Goal: Task Accomplishment & Management: Complete application form

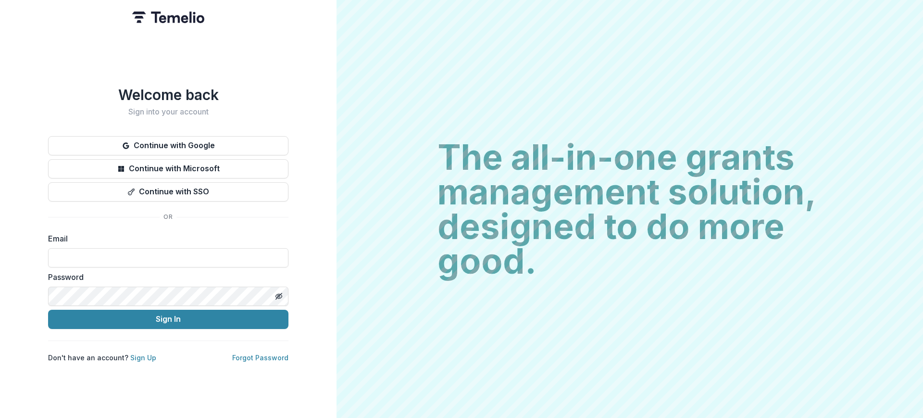
click at [202, 233] on label "Email" at bounding box center [165, 239] width 235 height 12
click at [130, 259] on input at bounding box center [168, 257] width 240 height 19
type input "**********"
click at [196, 312] on button "Sign In" at bounding box center [168, 319] width 240 height 19
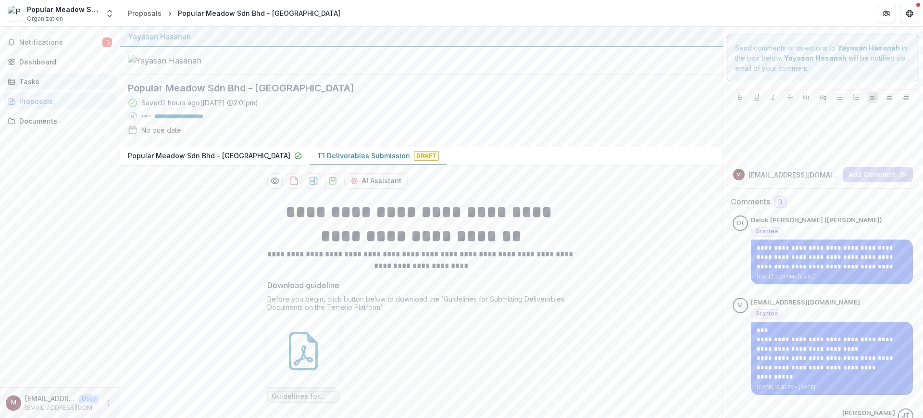
click at [45, 75] on link "Tasks" at bounding box center [60, 82] width 112 height 16
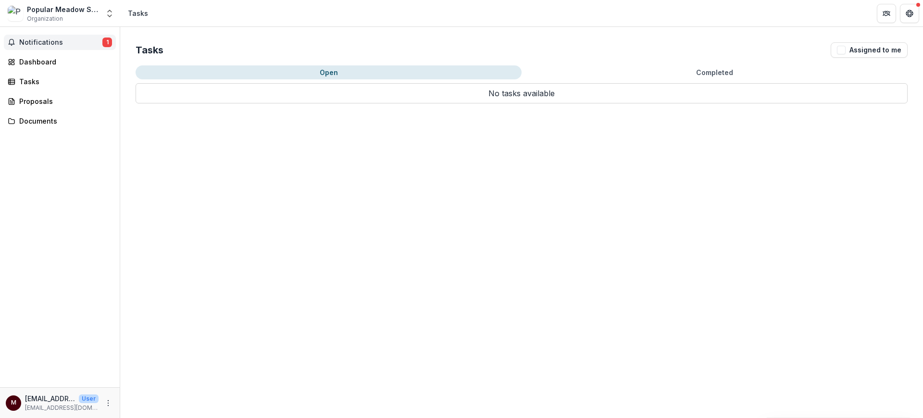
click at [45, 39] on span "Notifications" at bounding box center [60, 42] width 83 height 8
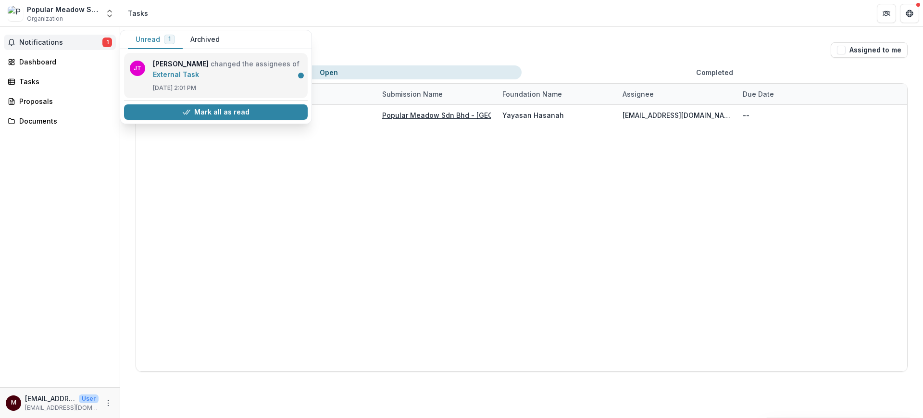
click at [199, 71] on link "External Task" at bounding box center [176, 74] width 46 height 8
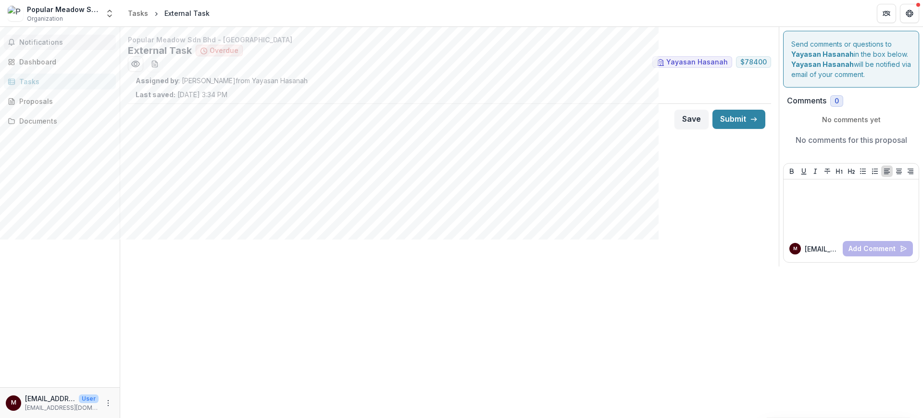
click at [44, 39] on span "Notifications" at bounding box center [65, 42] width 93 height 8
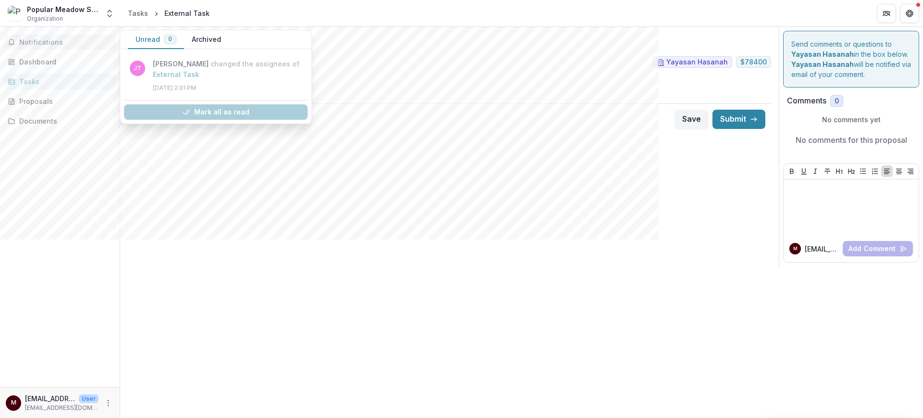
click at [44, 39] on span "Notifications" at bounding box center [65, 42] width 93 height 8
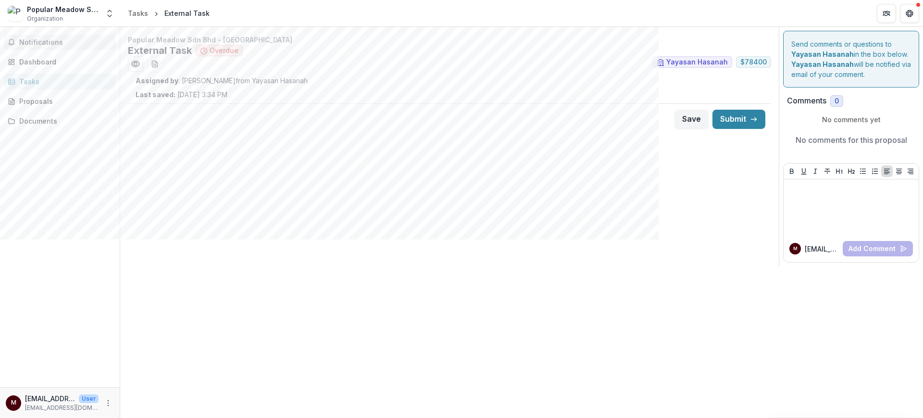
click at [44, 39] on span "Notifications" at bounding box center [65, 42] width 93 height 8
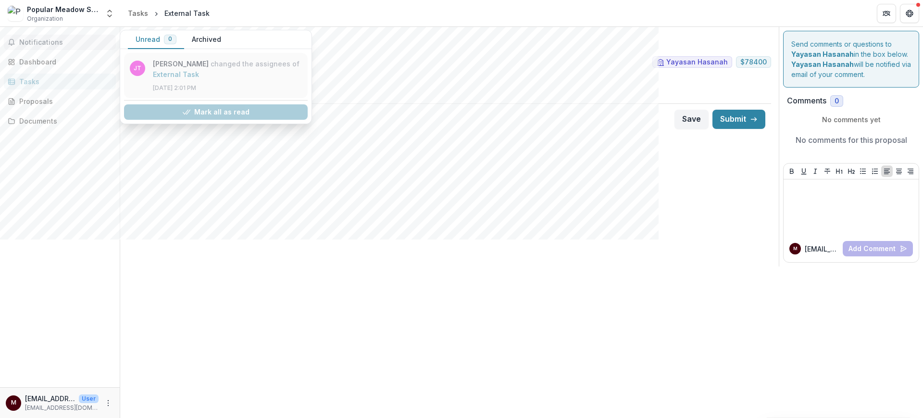
click at [199, 76] on link "External Task" at bounding box center [176, 74] width 46 height 8
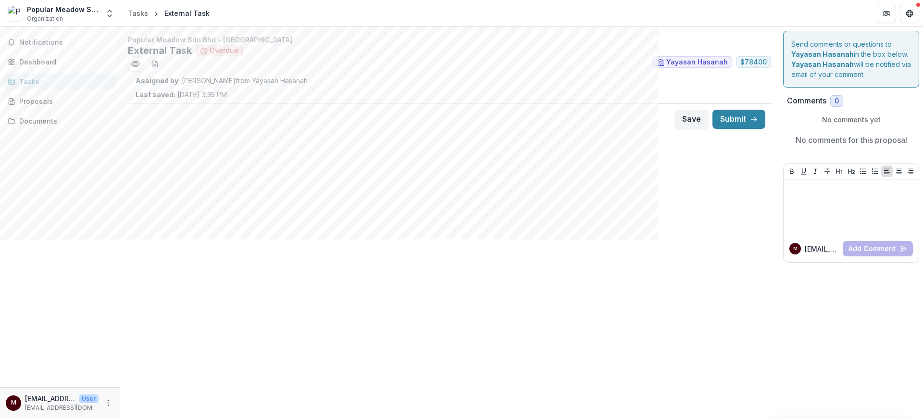
click at [212, 86] on div "Assigned by : [PERSON_NAME] from Yayasan Hasanah Last saved: [DATE] 3:35 PM" at bounding box center [450, 87] width 628 height 24
click at [169, 79] on strong "Assigned by" at bounding box center [157, 80] width 43 height 8
click at [137, 65] on icon "Preview 97dedc17-8fcd-495e-a6a1-ccc4f3e1171e.pdf" at bounding box center [136, 64] width 10 height 10
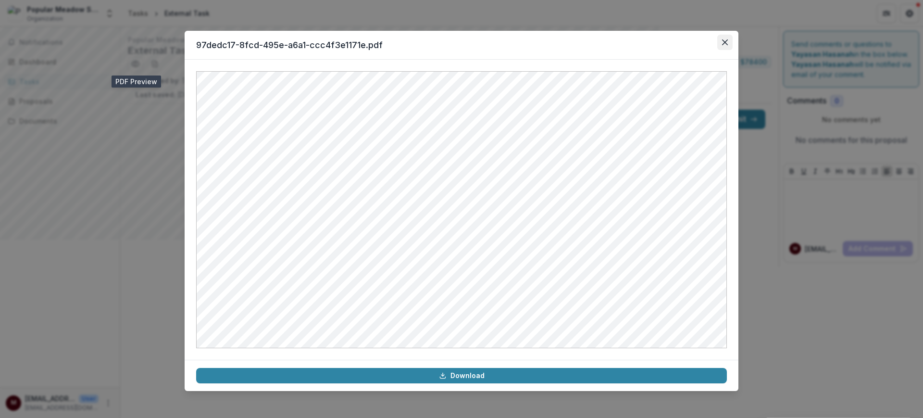
click at [727, 39] on icon "Close" at bounding box center [725, 42] width 6 height 6
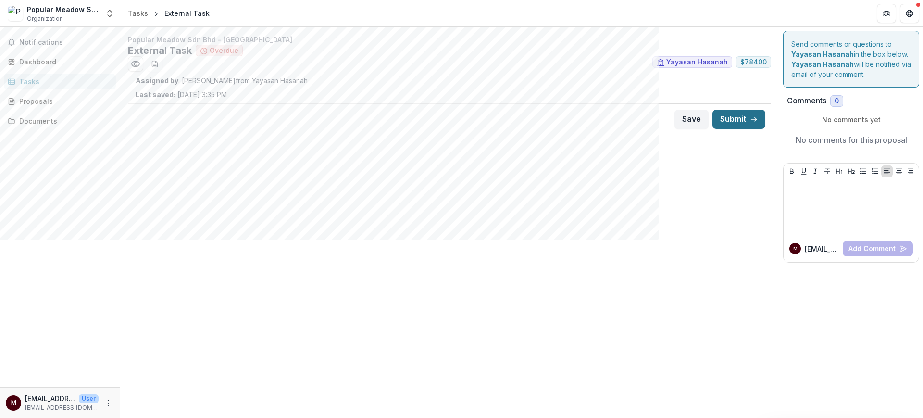
click at [735, 121] on button "Submit" at bounding box center [738, 119] width 53 height 19
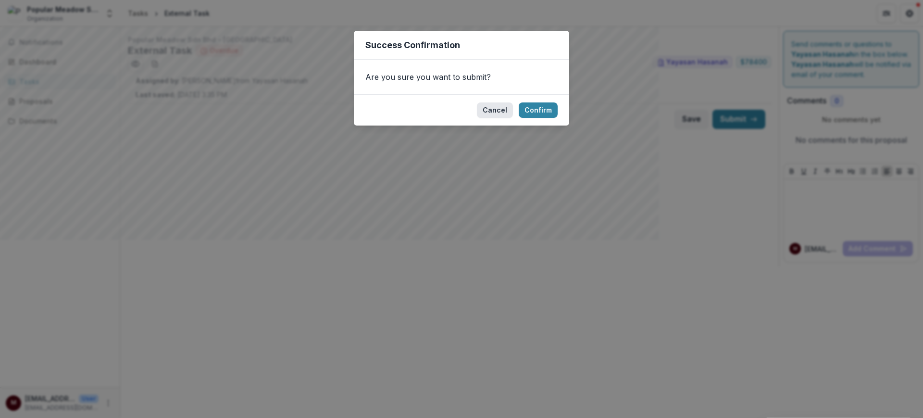
click at [497, 110] on button "Cancel" at bounding box center [495, 109] width 36 height 15
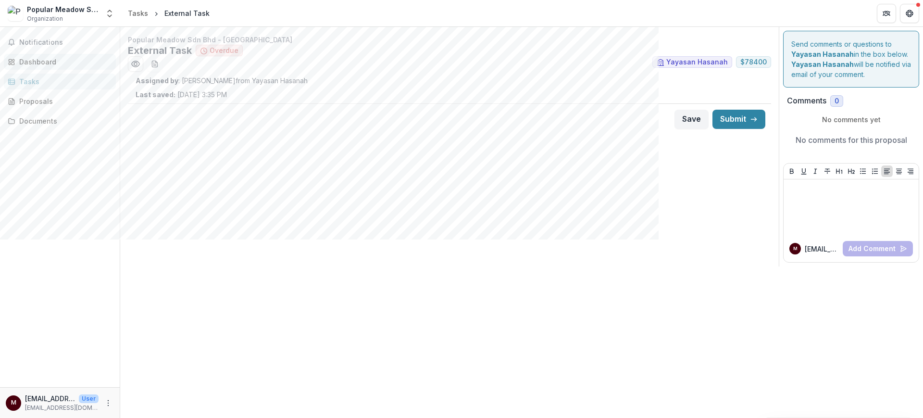
click at [34, 62] on div "Dashboard" at bounding box center [63, 62] width 89 height 10
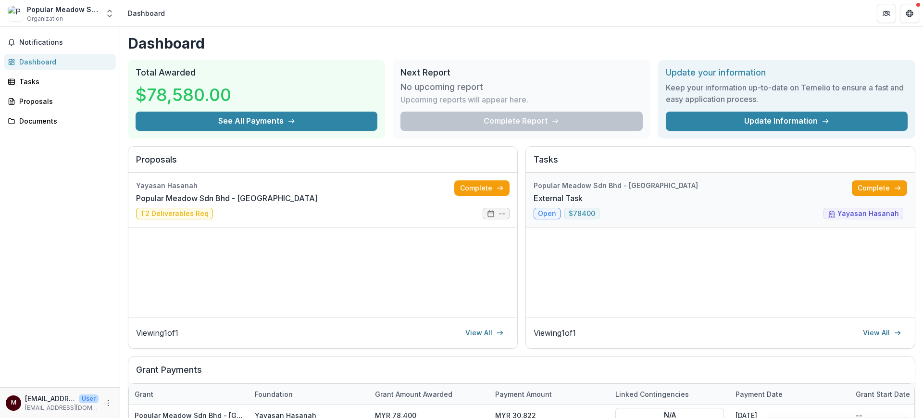
click at [543, 204] on link "External Task" at bounding box center [558, 198] width 49 height 12
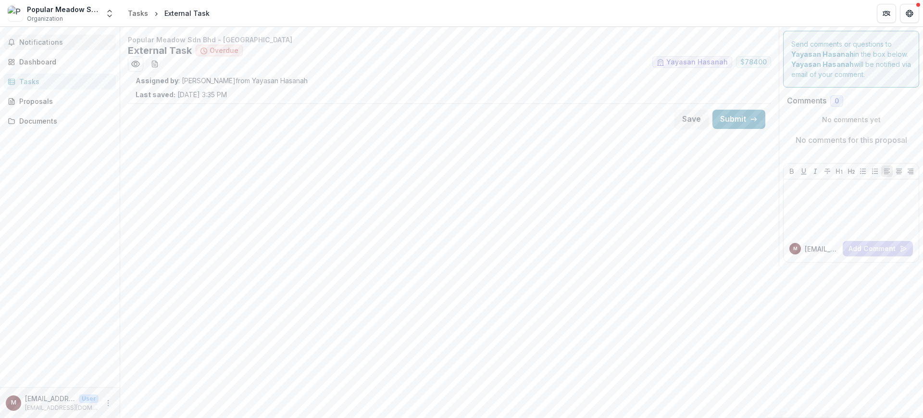
click at [45, 41] on span "Notifications" at bounding box center [65, 42] width 93 height 8
click at [45, 79] on div "Tasks" at bounding box center [63, 81] width 89 height 10
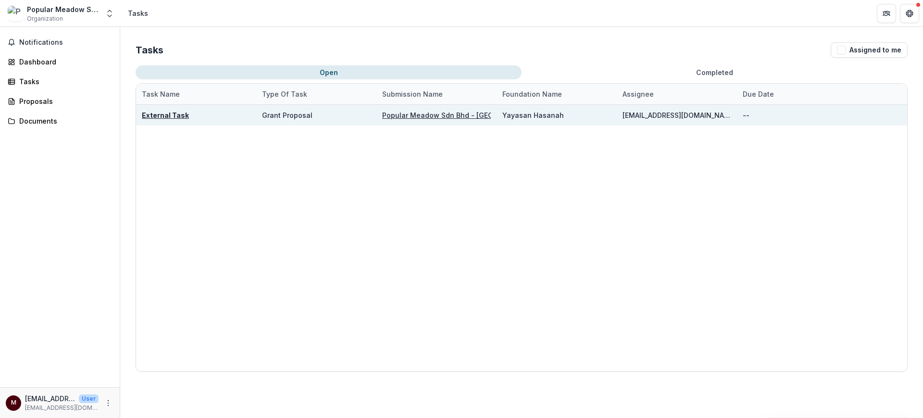
click at [176, 112] on u "External Task" at bounding box center [165, 115] width 47 height 8
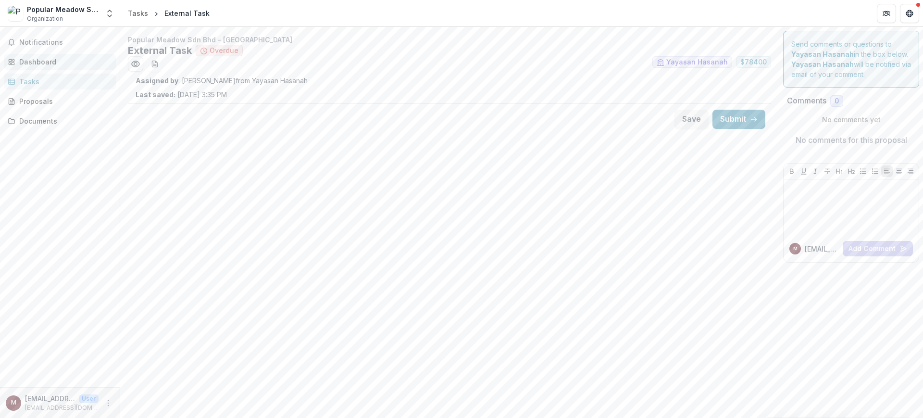
click at [82, 62] on div "Dashboard" at bounding box center [63, 62] width 89 height 10
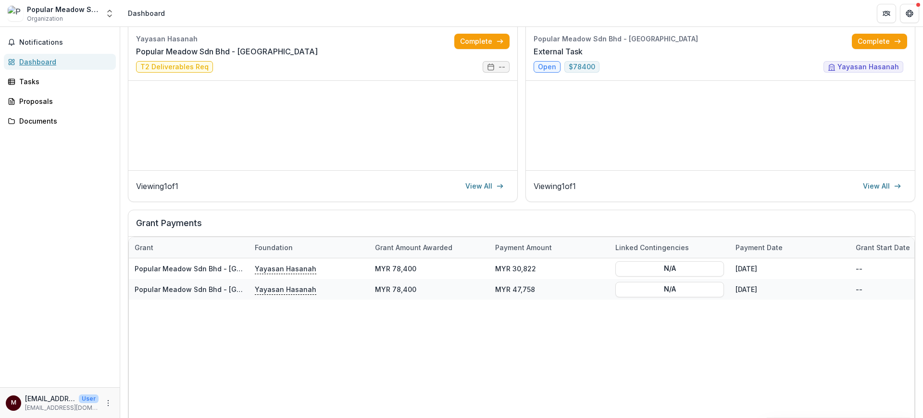
scroll to position [120, 0]
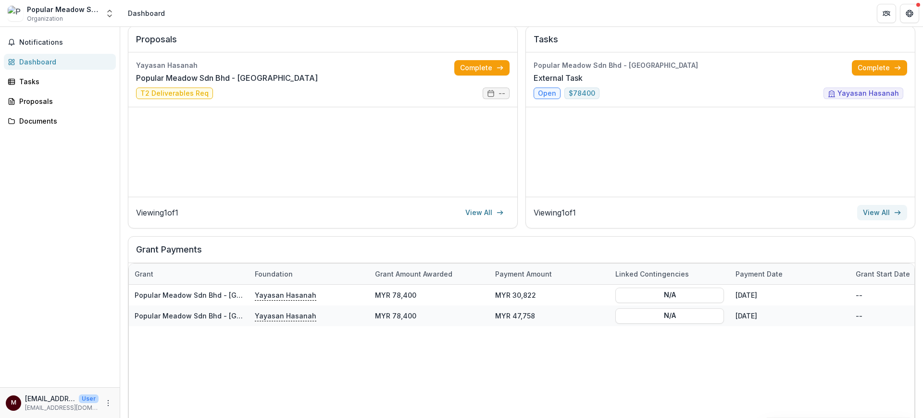
click at [879, 211] on link "View All" at bounding box center [882, 212] width 50 height 15
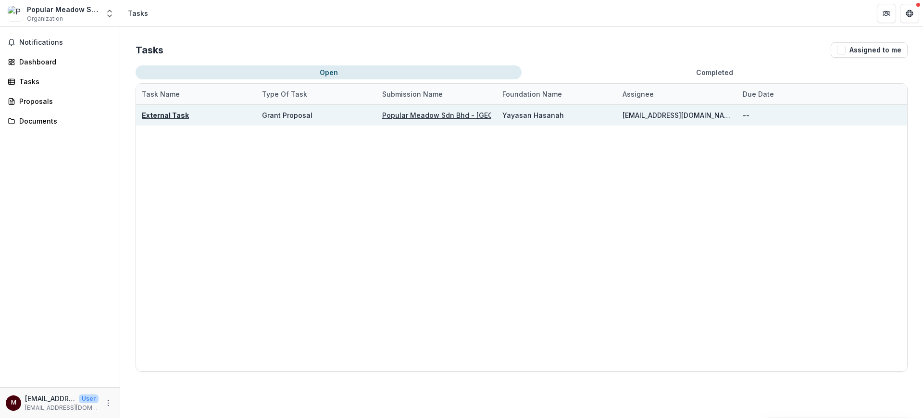
click at [446, 113] on u "Popular Meadow Sdn Bhd - [GEOGRAPHIC_DATA]" at bounding box center [463, 115] width 162 height 8
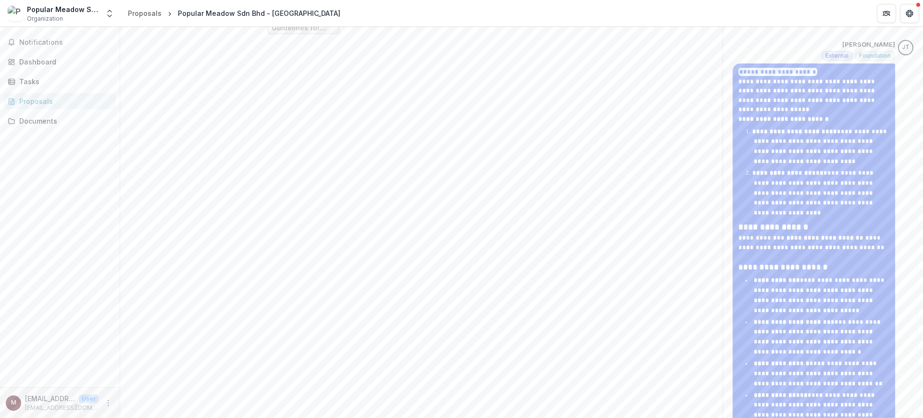
scroll to position [471, 0]
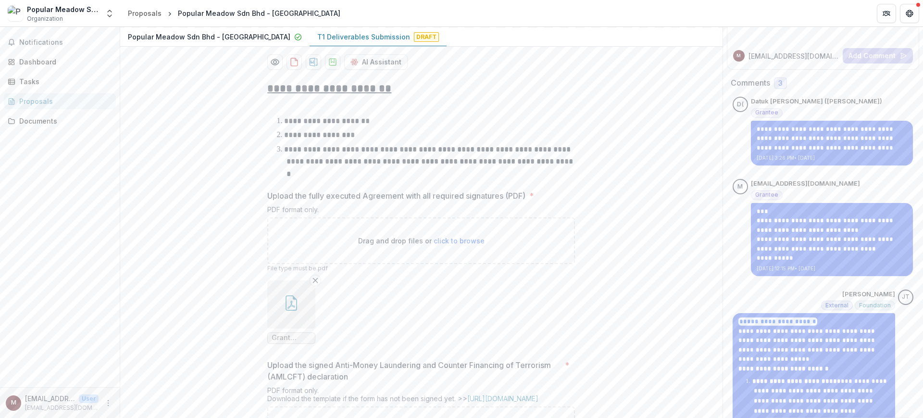
scroll to position [110, 0]
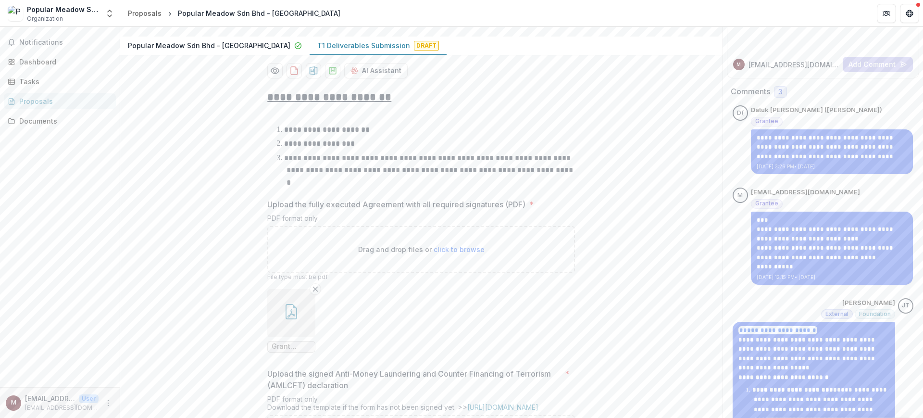
click at [789, 91] on div "Comments 3" at bounding box center [823, 92] width 185 height 12
click at [780, 92] on span "3" at bounding box center [780, 92] width 4 height 8
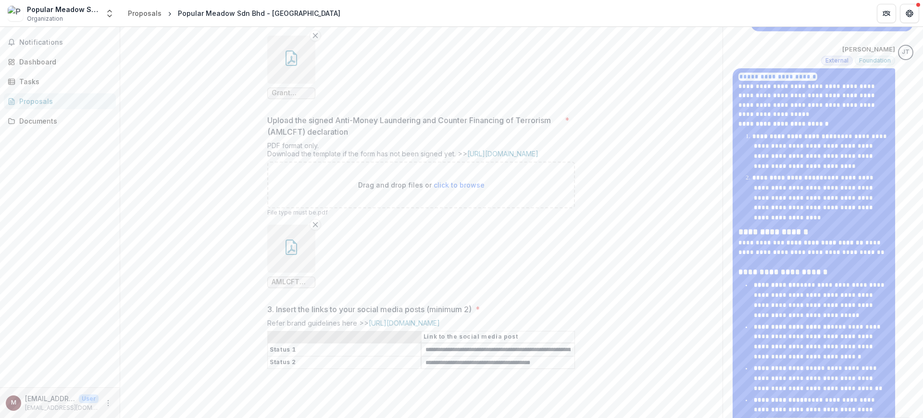
scroll to position [471, 0]
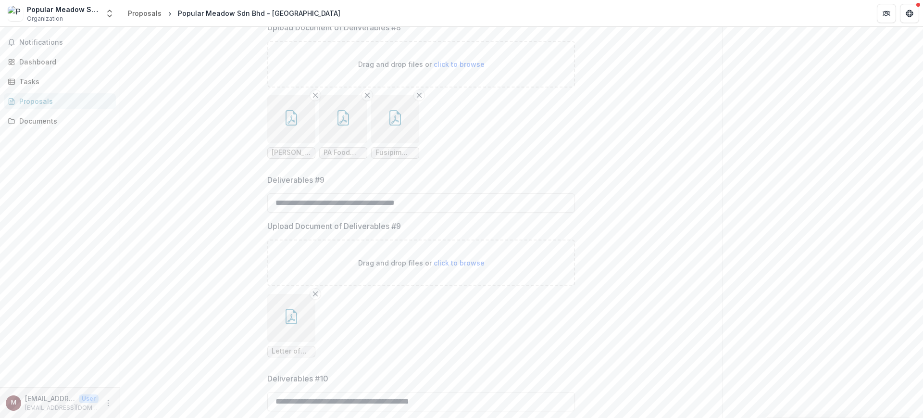
scroll to position [1364, 0]
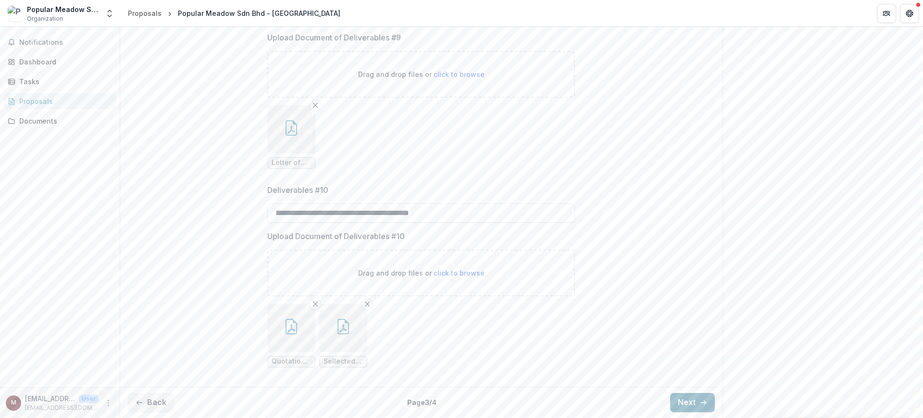
click at [685, 399] on button "Next" at bounding box center [692, 402] width 45 height 19
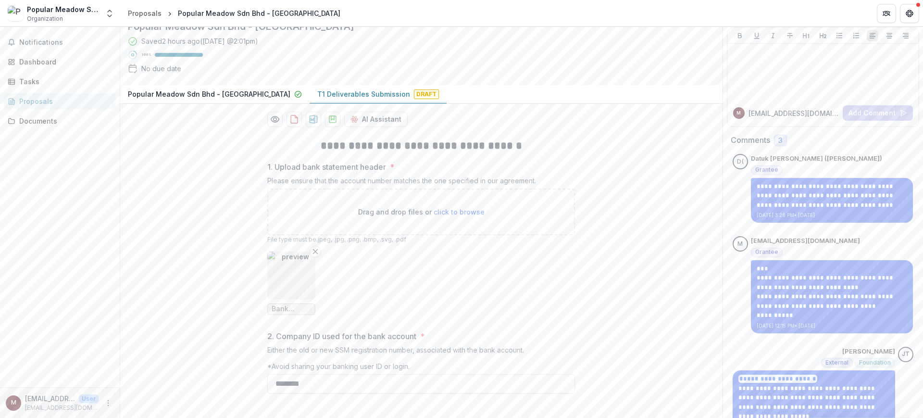
scroll to position [0, 0]
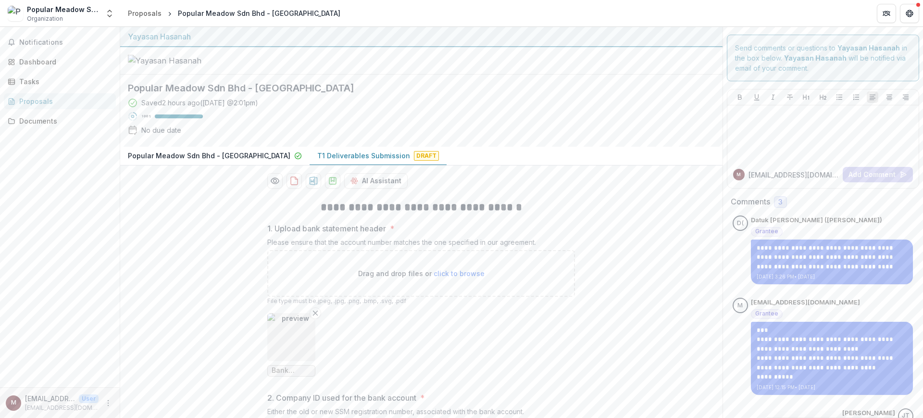
click at [183, 161] on p "Popular Meadow Sdn Bhd - [GEOGRAPHIC_DATA]" at bounding box center [209, 155] width 162 height 10
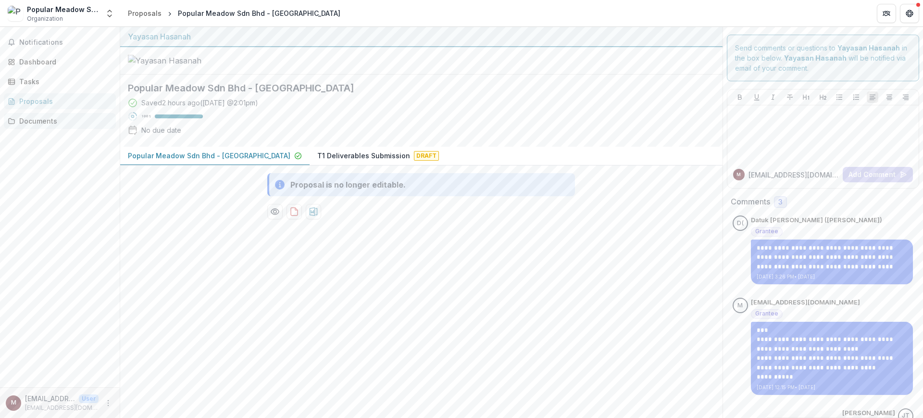
click at [31, 120] on div "Documents" at bounding box center [63, 121] width 89 height 10
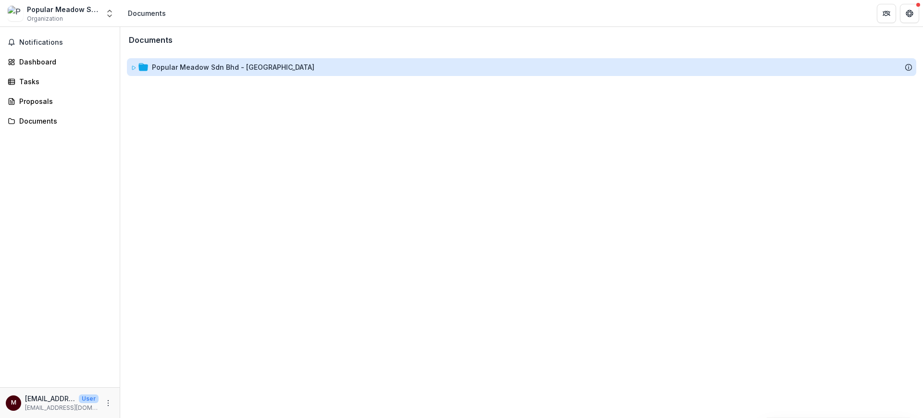
click at [194, 63] on div "Popular Meadow Sdn Bhd - [GEOGRAPHIC_DATA]" at bounding box center [233, 67] width 162 height 10
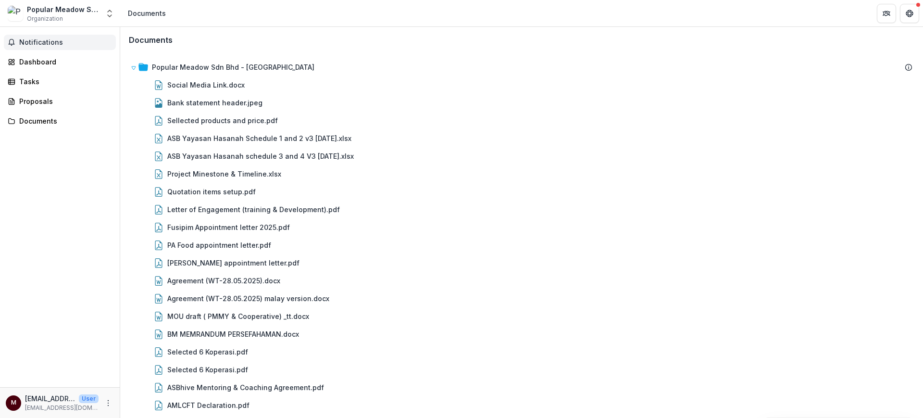
click at [84, 40] on span "Notifications" at bounding box center [65, 42] width 93 height 8
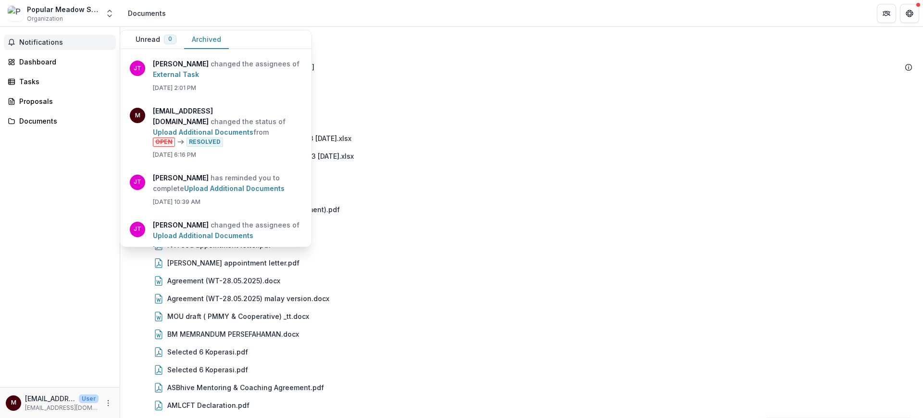
click at [202, 44] on button "Archived" at bounding box center [206, 39] width 45 height 19
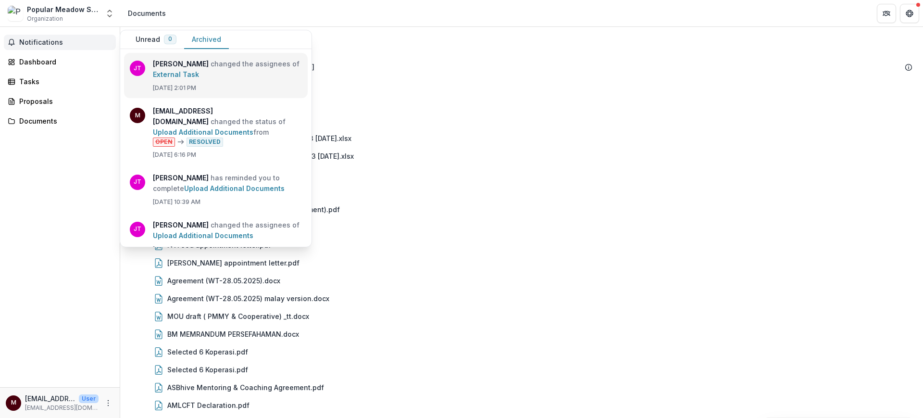
click at [199, 70] on link "External Task" at bounding box center [176, 74] width 46 height 8
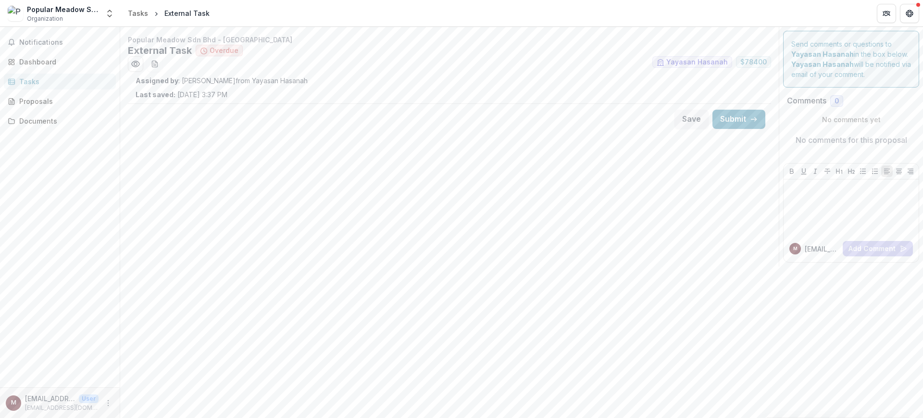
click at [233, 87] on div "Assigned by : [PERSON_NAME] from Yayasan Hasanah Last saved: [DATE] 3:37 PM" at bounding box center [450, 87] width 628 height 24
click at [191, 82] on p "Assigned by : [PERSON_NAME] from Yayasan Hasanah" at bounding box center [450, 80] width 628 height 10
click at [688, 120] on button "Save" at bounding box center [691, 119] width 34 height 19
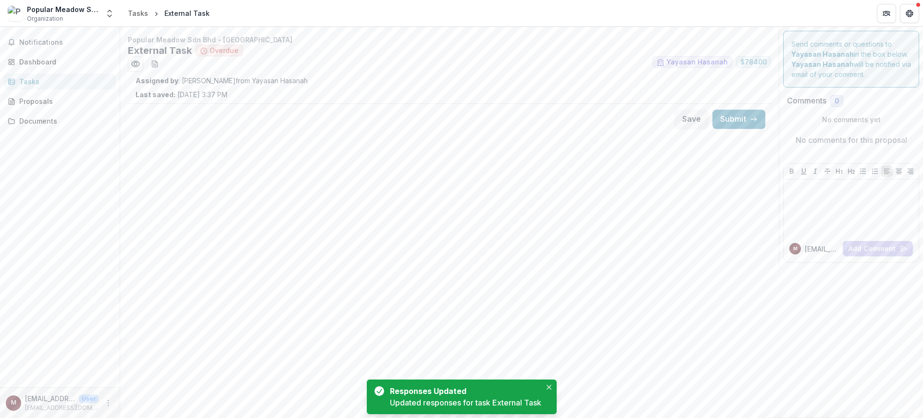
click at [566, 69] on ul "Yayasan Hasanah $ 78400" at bounding box center [449, 63] width 643 height 15
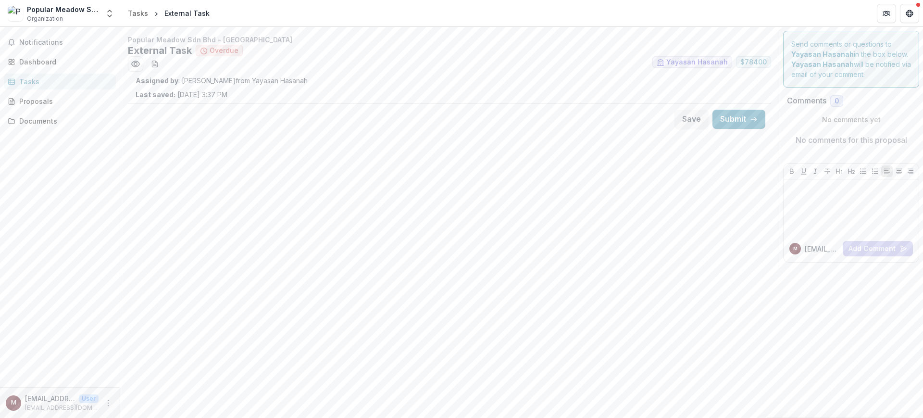
click at [212, 64] on ul "Yayasan Hasanah $ 78400" at bounding box center [449, 63] width 643 height 15
click at [187, 105] on div "Save Submit" at bounding box center [449, 118] width 643 height 31
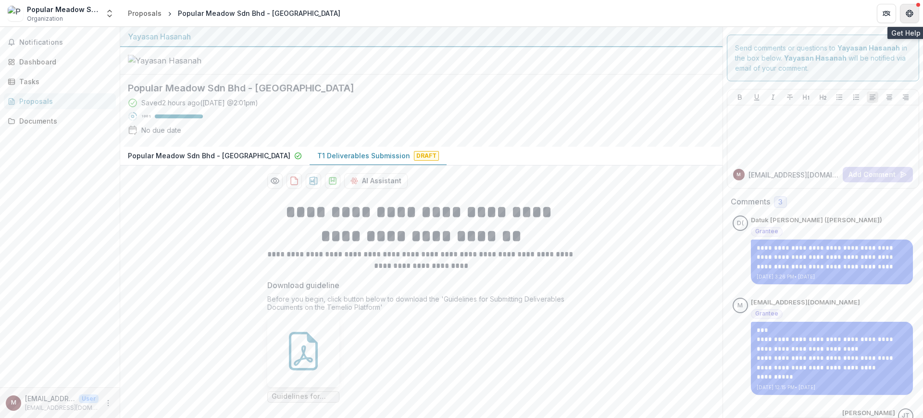
click at [902, 12] on button "Get Help" at bounding box center [909, 13] width 19 height 19
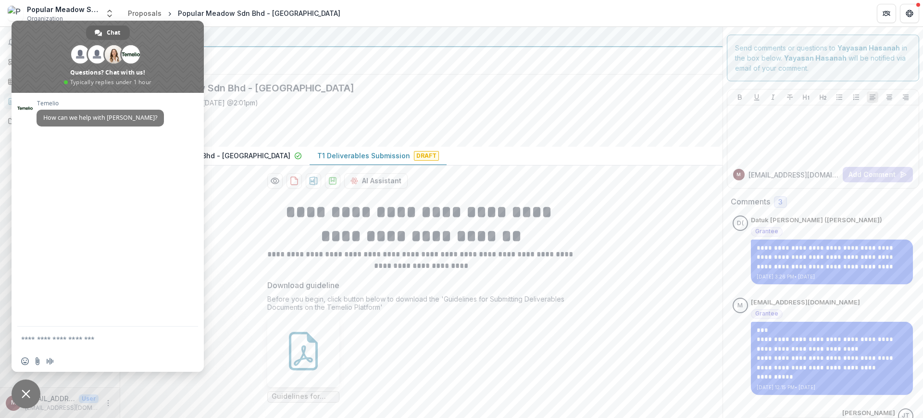
click at [410, 94] on h2 "Popular Meadow Sdn Bhd - [GEOGRAPHIC_DATA]" at bounding box center [414, 88] width 572 height 12
click at [33, 388] on span "Close chat" at bounding box center [26, 393] width 29 height 29
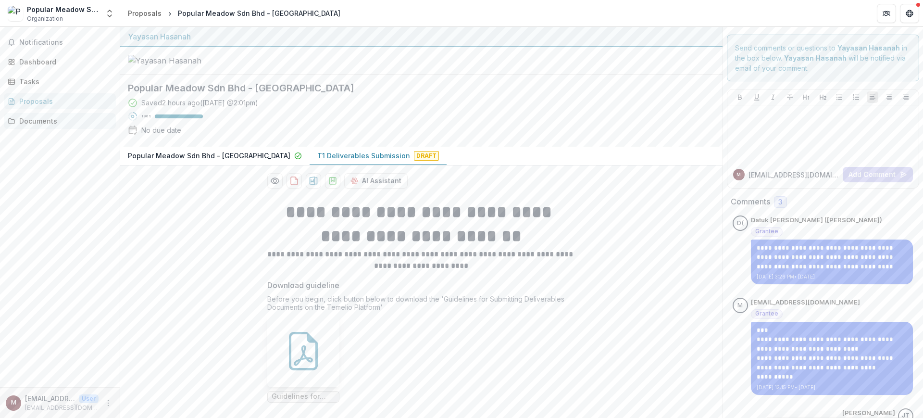
click at [63, 126] on link "Documents" at bounding box center [60, 121] width 112 height 16
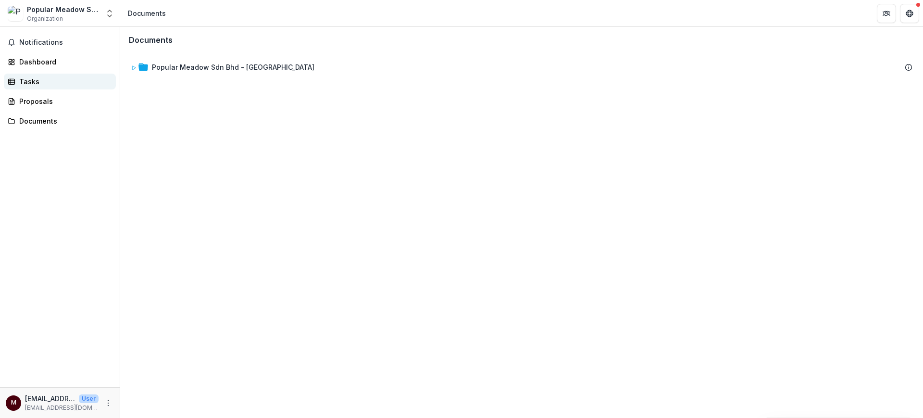
click at [71, 78] on div "Tasks" at bounding box center [63, 81] width 89 height 10
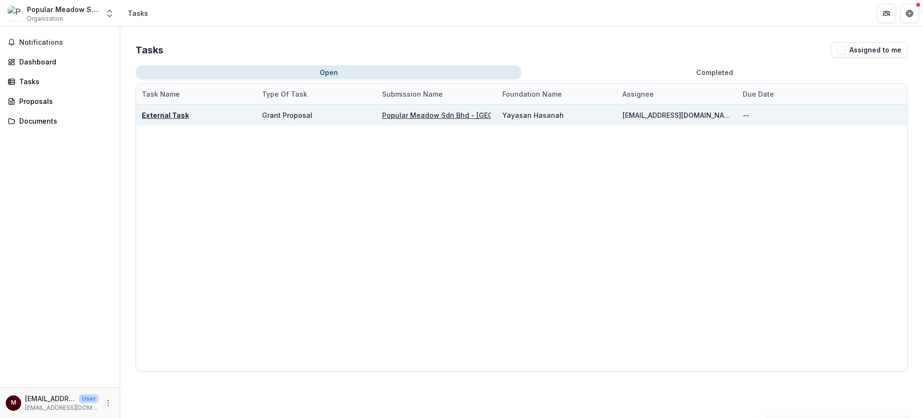
click at [158, 116] on u "External Task" at bounding box center [165, 115] width 47 height 8
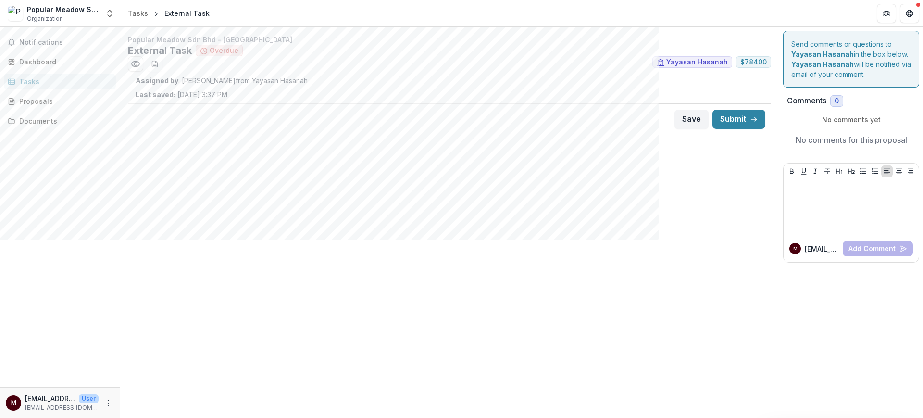
click at [161, 82] on strong "Assigned by" at bounding box center [157, 80] width 43 height 8
click at [181, 95] on p "Last saved: Oct 06, 2025, 3:37 PM" at bounding box center [182, 94] width 92 height 10
drag, startPoint x: 242, startPoint y: 111, endPoint x: 292, endPoint y: 190, distance: 93.1
click at [243, 114] on div "Save Submit" at bounding box center [449, 118] width 643 height 31
drag, startPoint x: 326, startPoint y: 238, endPoint x: 509, endPoint y: 188, distance: 188.9
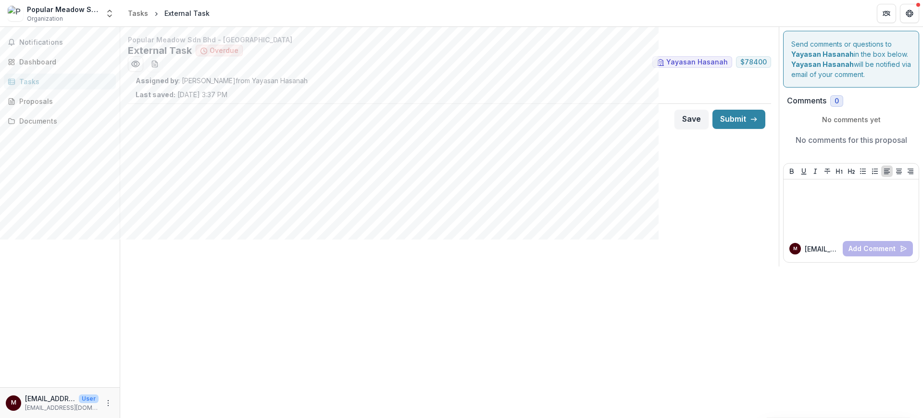
click at [325, 238] on div "Popular Meadow Sdn Bhd - Popular Meadow External Task Overdue Yayasan Hasanah $…" at bounding box center [449, 146] width 659 height 239
click at [432, 62] on ul "Yayasan Hasanah $ 78400" at bounding box center [449, 63] width 643 height 15
